Goal: Use online tool/utility: Utilize a website feature to perform a specific function

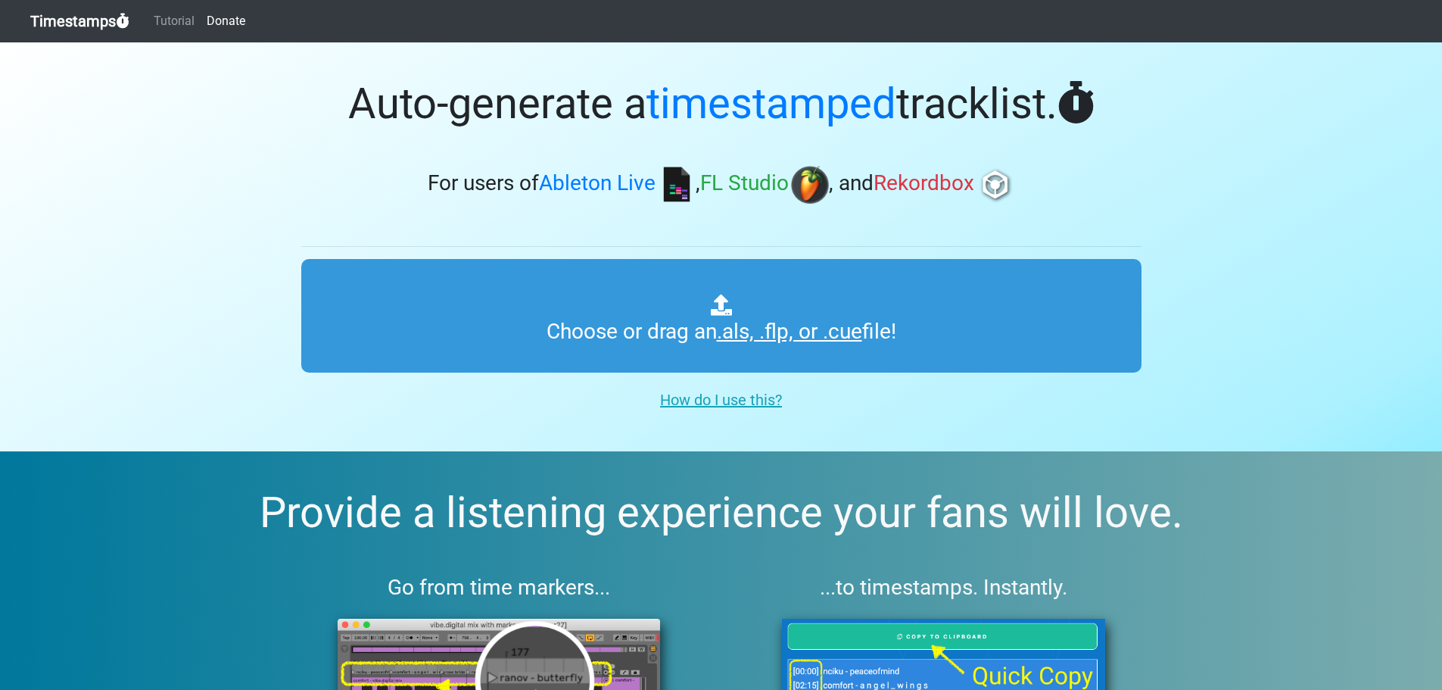
type input "C:\fakepath\01 Dj Lyxa - Uplifting Trance Vol. 79.cue"
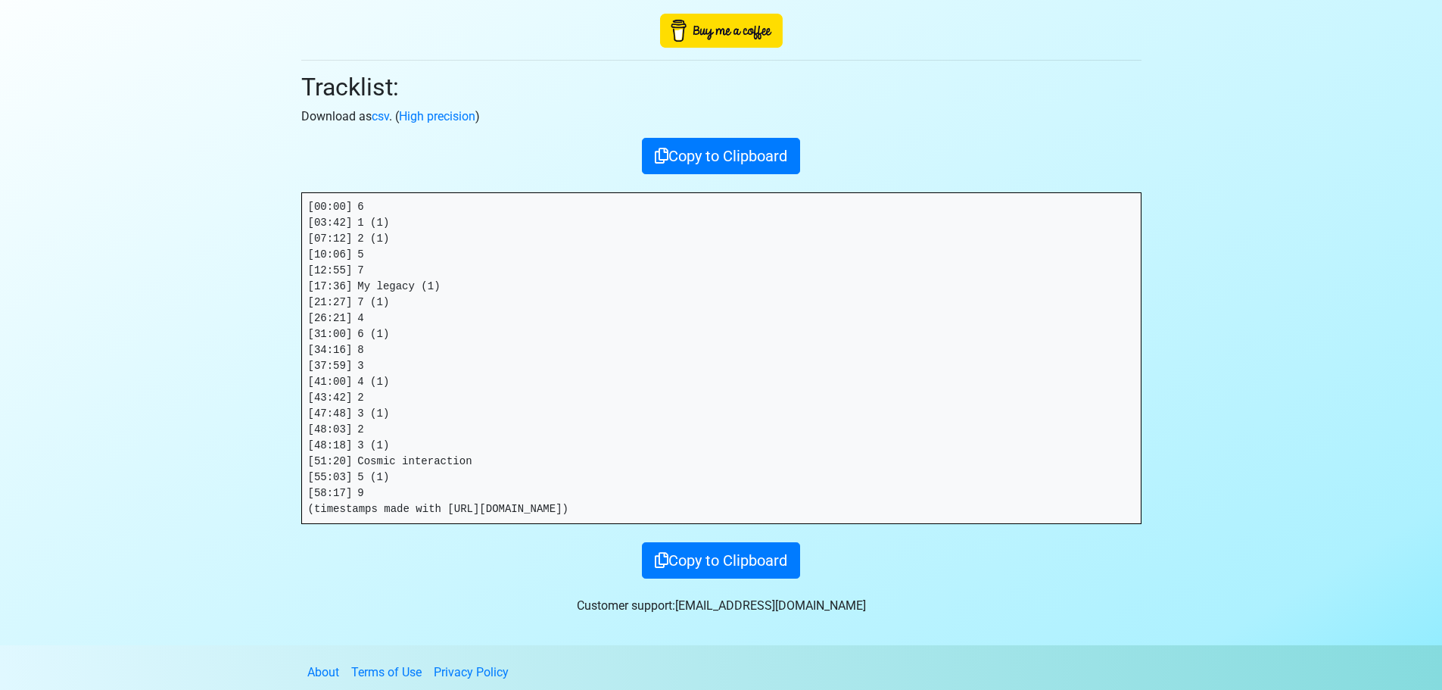
scroll to position [119, 0]
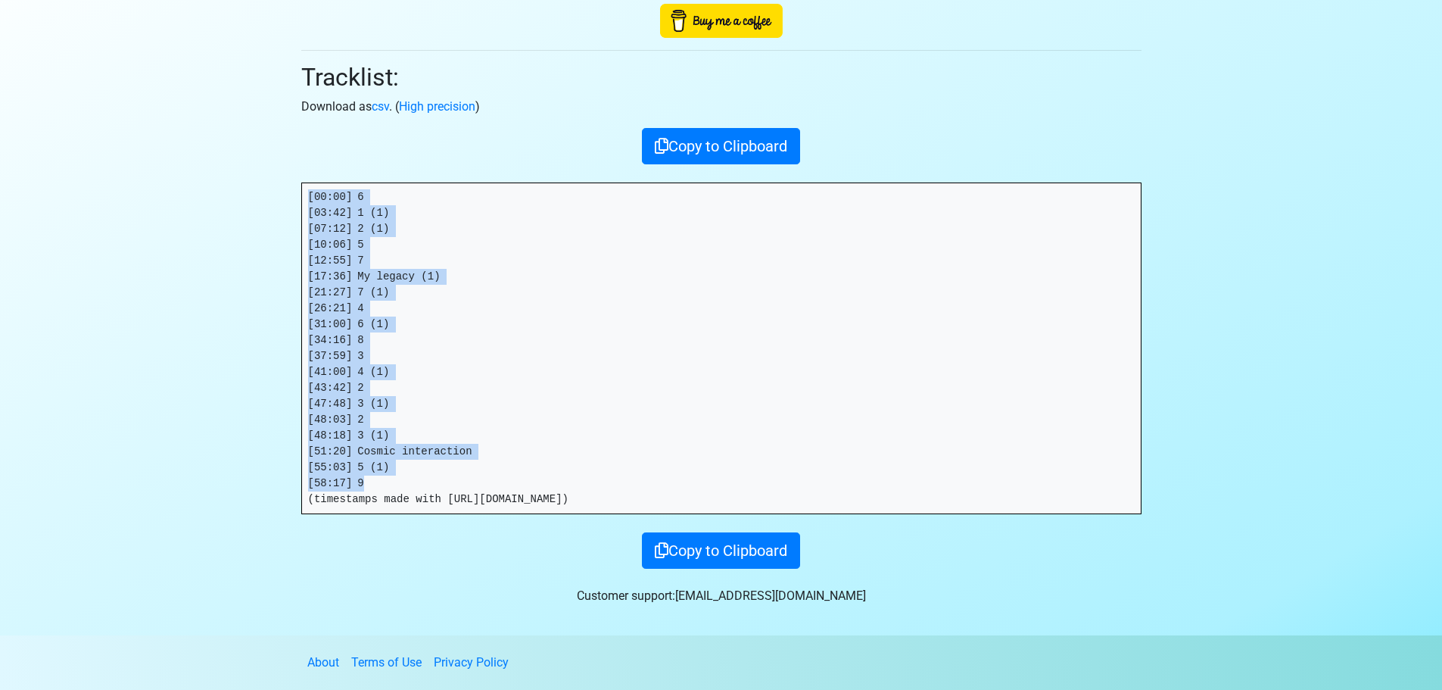
drag, startPoint x: 368, startPoint y: 486, endPoint x: 266, endPoint y: 192, distance: 311.7
click at [266, 192] on section "Thanks for using Timestamps! Tracklist: Download as csv . ( High precision ) Co…" at bounding box center [721, 280] width 1442 height 712
copy pre "[00:00] 6 [03:42] 1 (1) [07:12] 2 (1) [10:06] 5 [12:55] 7 [17:36] My legacy (1)…"
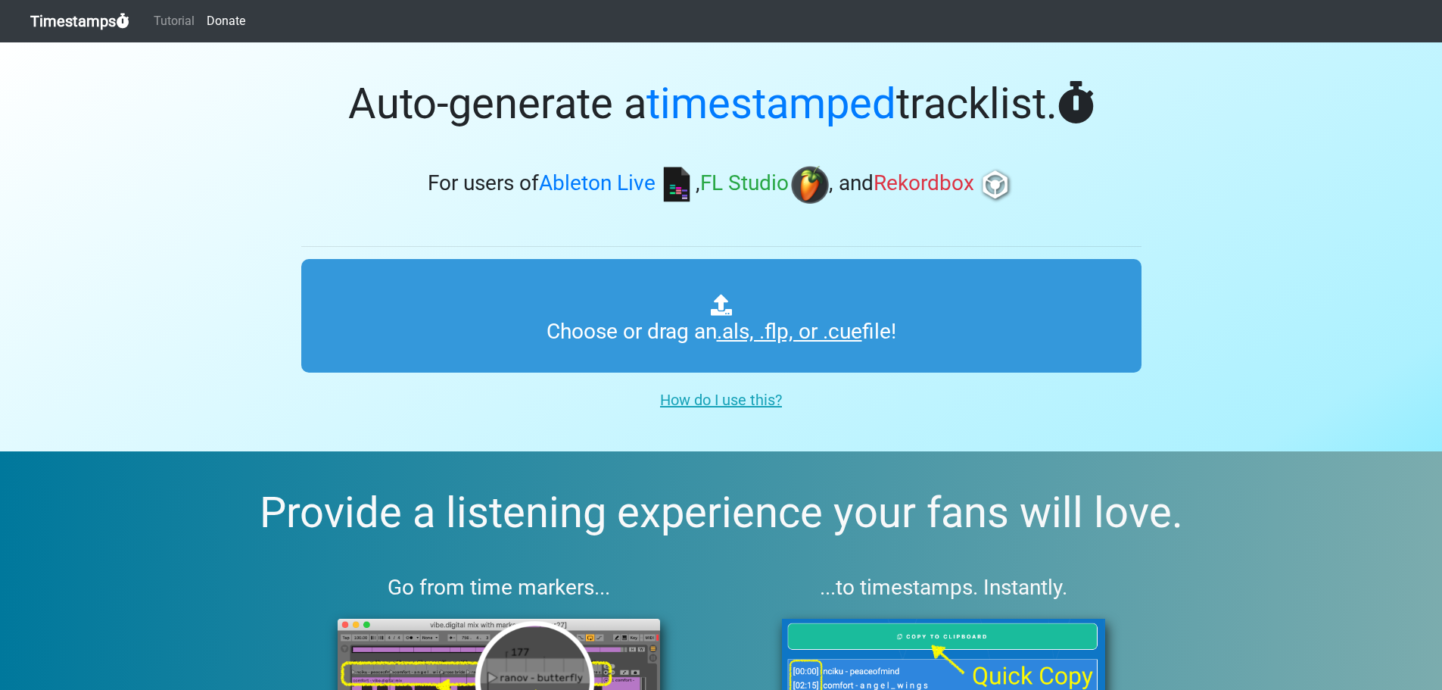
type input "C:\fakepath\01 Dj Lyxa - Uplifting Trance Vol. 79.cue"
